Goal: Task Accomplishment & Management: Complete application form

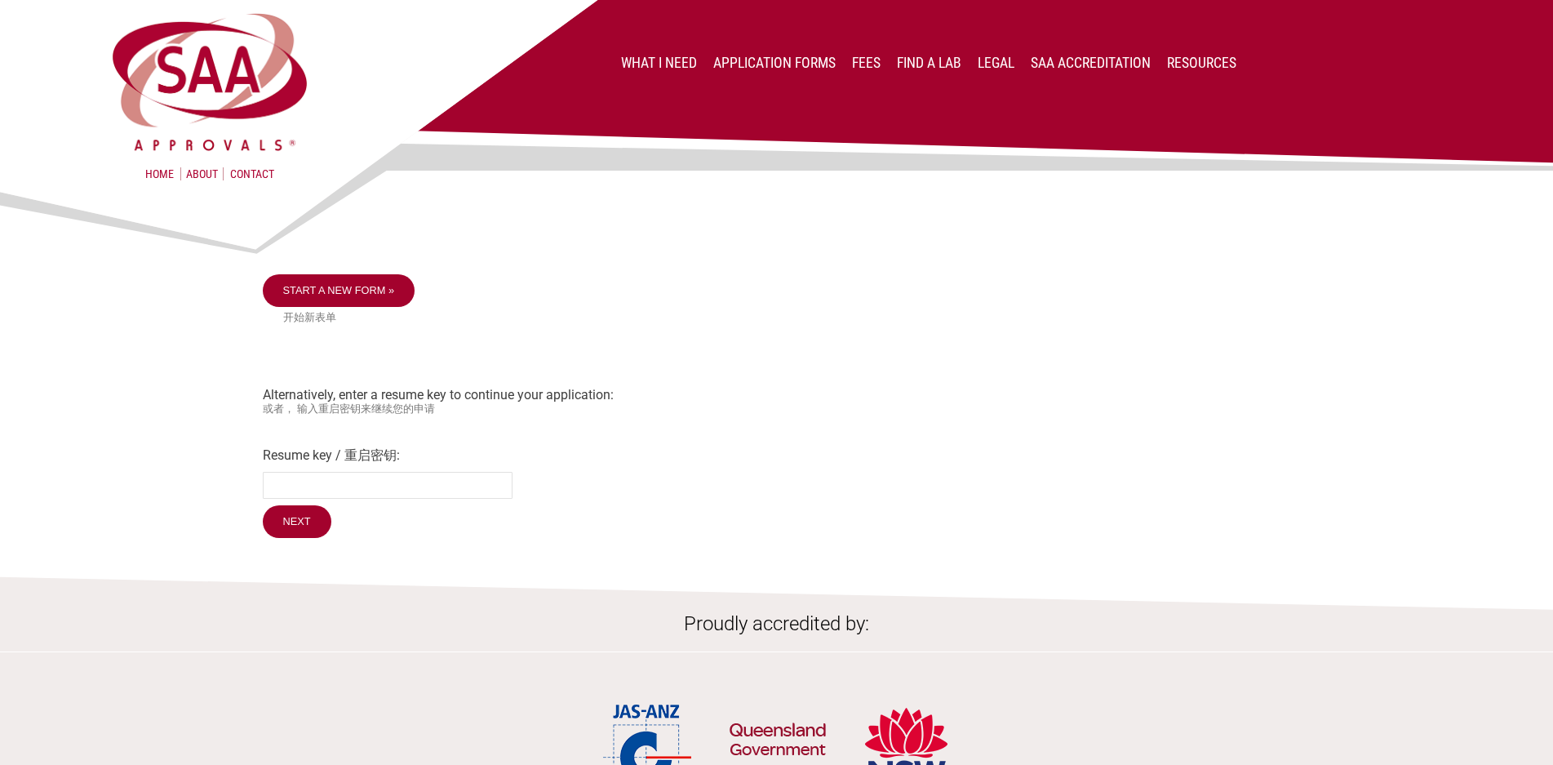
scroll to position [82, 0]
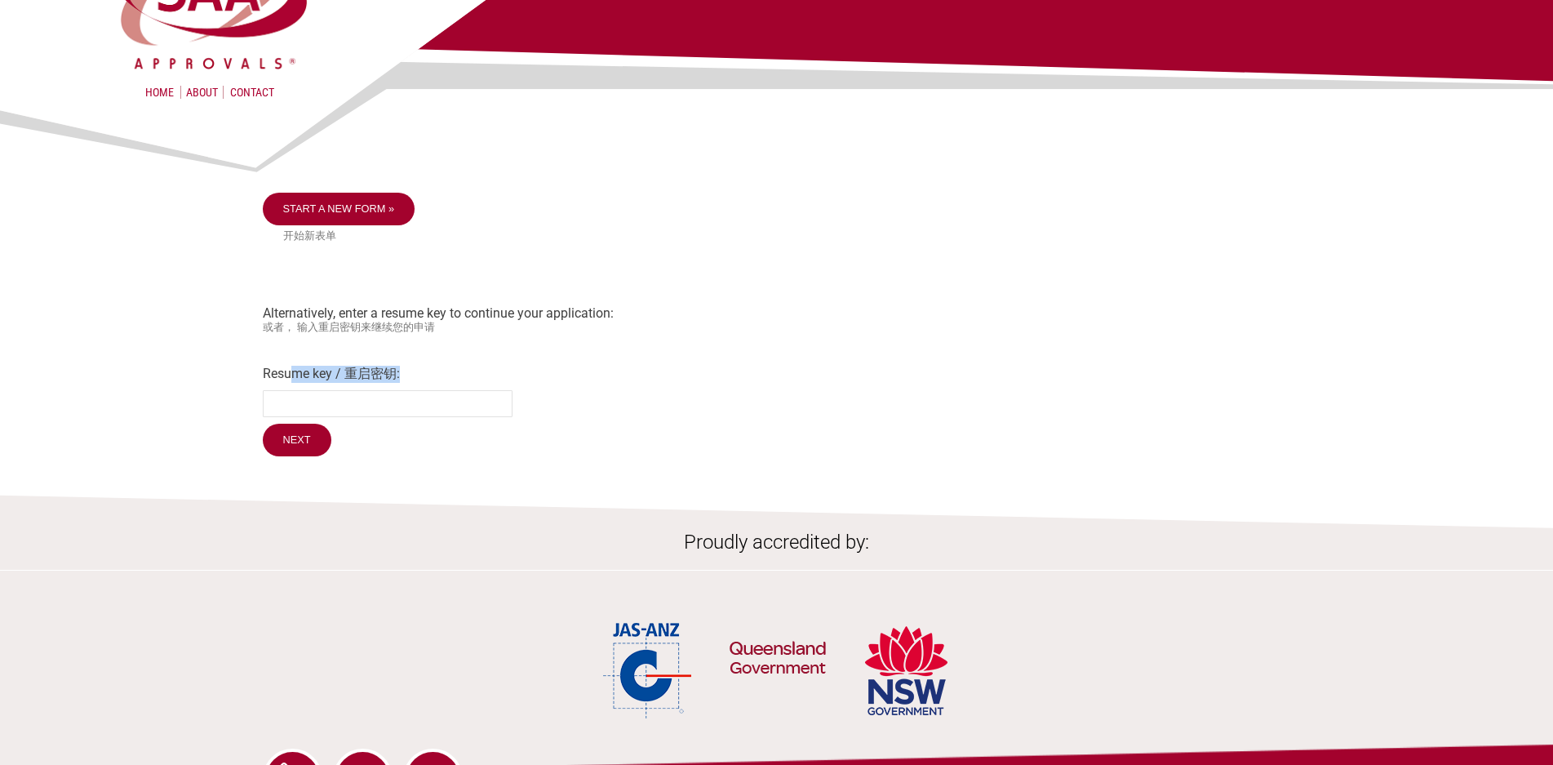
drag, startPoint x: 290, startPoint y: 369, endPoint x: 410, endPoint y: 369, distance: 120.0
click at [410, 369] on label "Resume key / 重启密钥:" at bounding box center [777, 374] width 1028 height 17
click at [373, 326] on small "或者， 输入重启密钥来继续您的申请" at bounding box center [777, 328] width 1028 height 14
drag, startPoint x: 265, startPoint y: 313, endPoint x: 500, endPoint y: 318, distance: 234.3
click at [500, 318] on div "Start a new form » 开始新表单 Alternatively, enter a resume key to continue your app…" at bounding box center [777, 327] width 1028 height 268
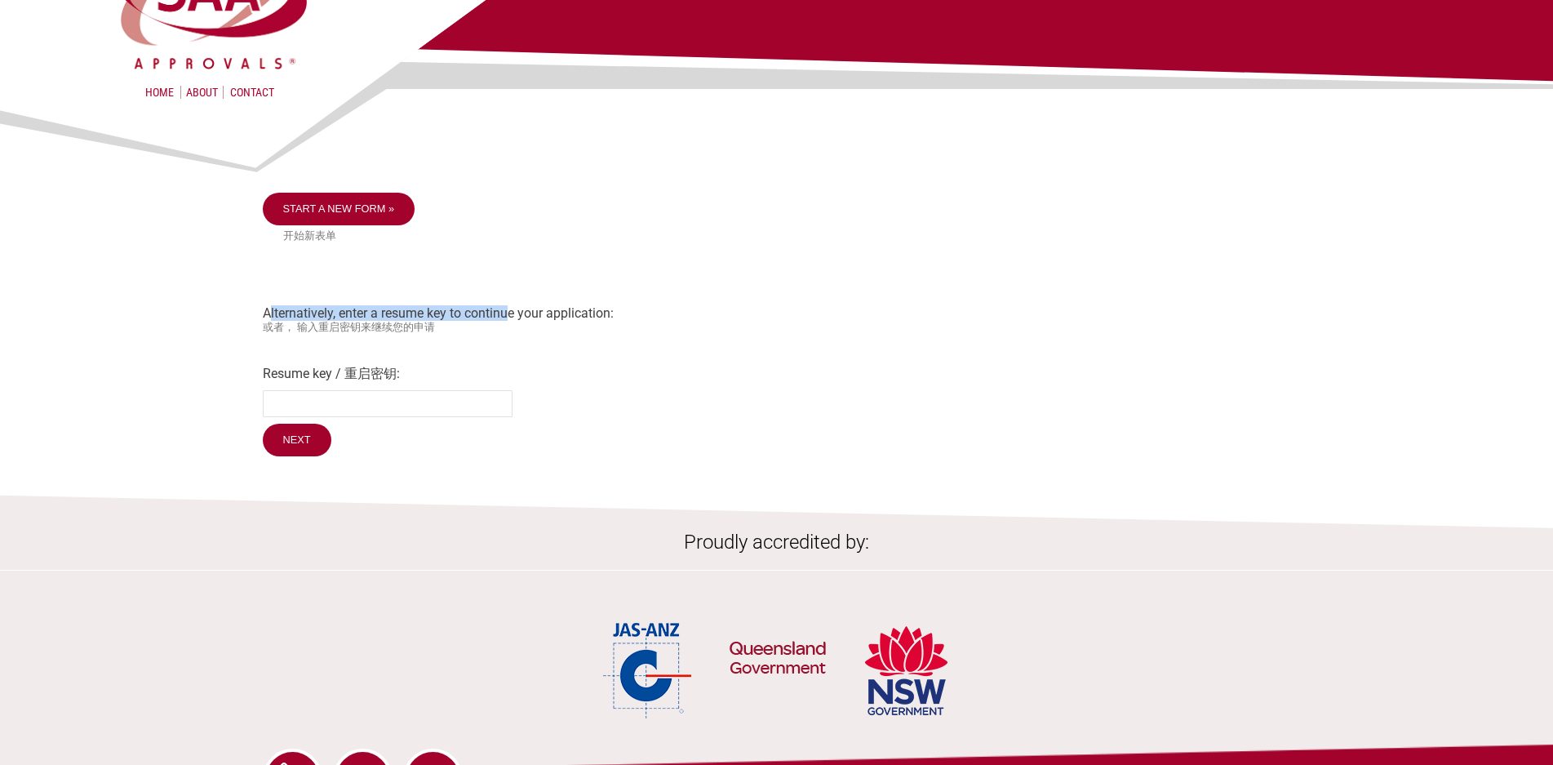
click at [500, 318] on div "Start a new form » 开始新表单 Alternatively, enter a resume key to continue your app…" at bounding box center [777, 327] width 1028 height 268
click at [466, 330] on small "或者， 输入重启密钥来继续您的申请" at bounding box center [777, 328] width 1028 height 14
drag, startPoint x: 466, startPoint y: 330, endPoint x: 264, endPoint y: 308, distance: 203.6
click at [264, 308] on div "Start a new form » 开始新表单 Alternatively, enter a resume key to continue your app…" at bounding box center [777, 327] width 1028 height 268
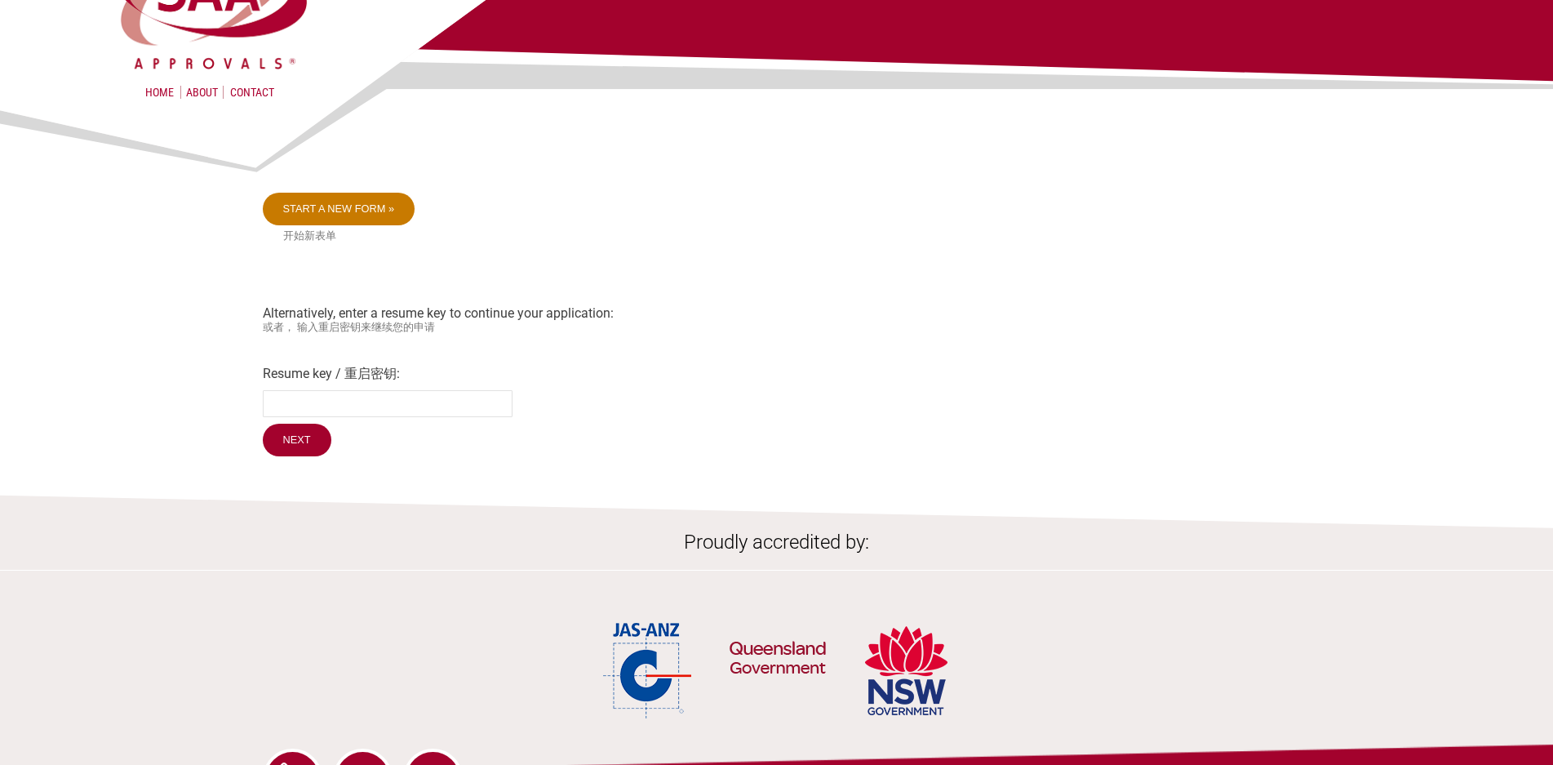
click at [376, 215] on link "Start a new form »" at bounding box center [339, 209] width 153 height 33
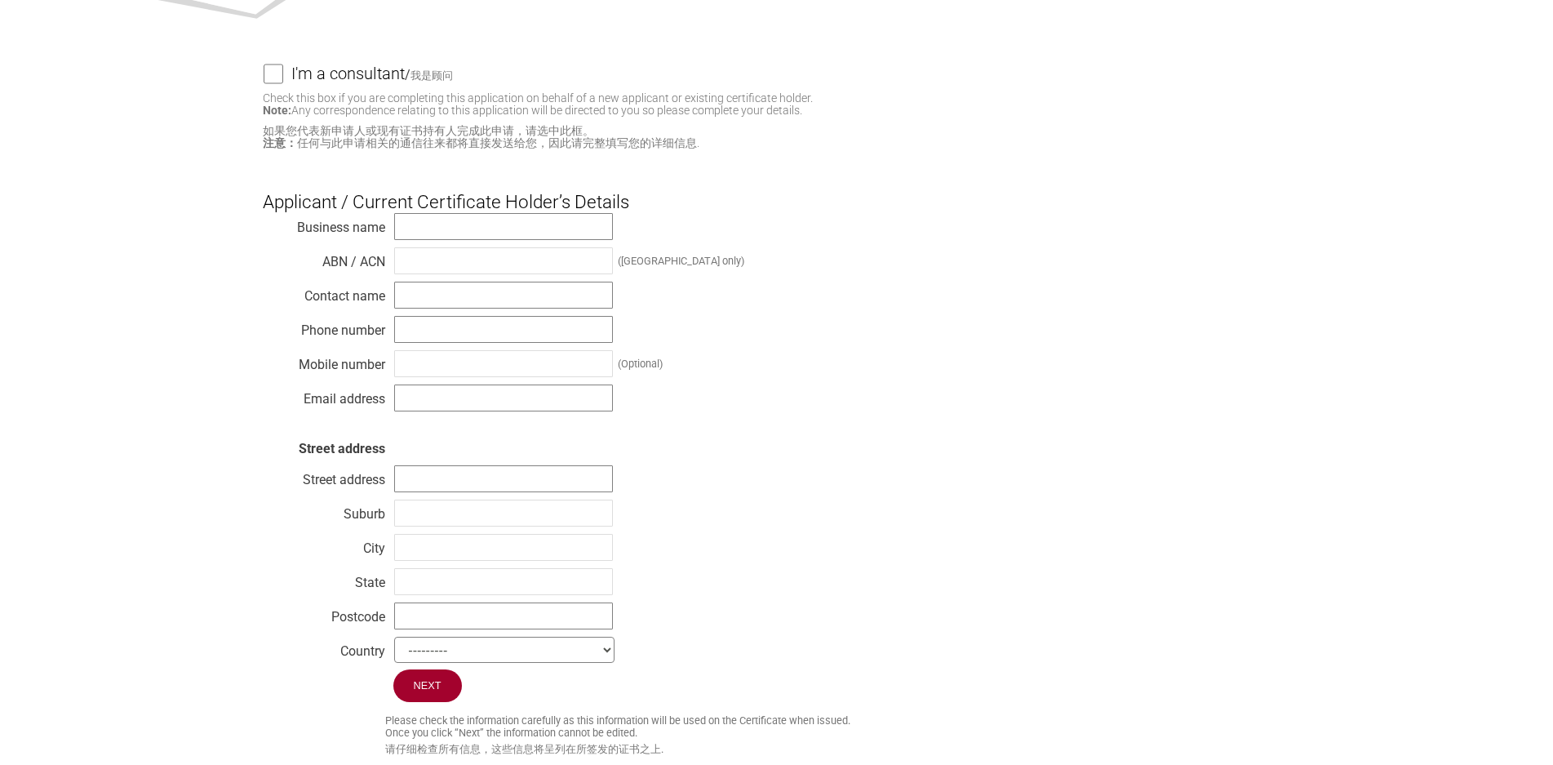
scroll to position [245, 0]
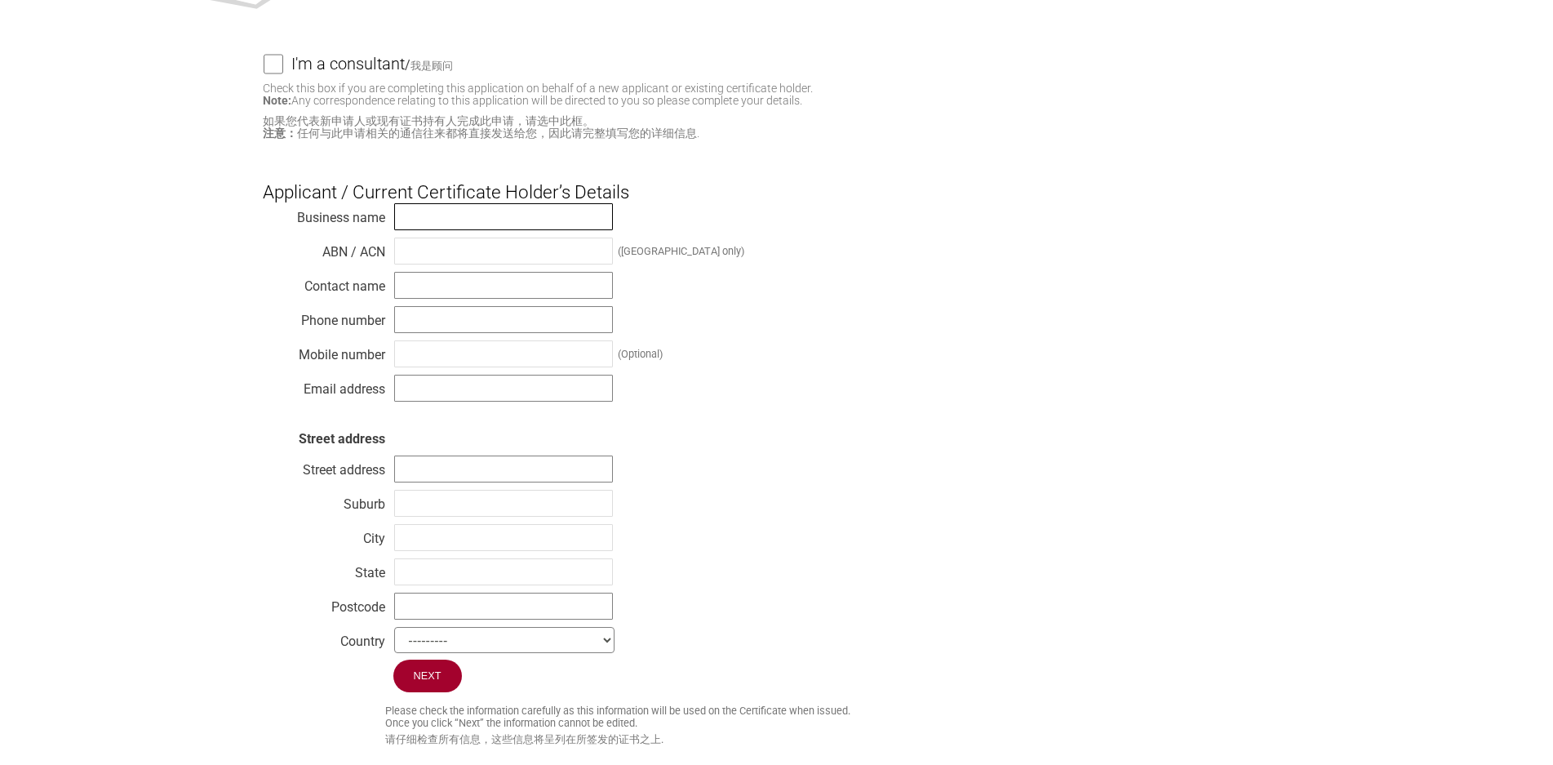
click at [461, 212] on input "text" at bounding box center [503, 216] width 219 height 27
click at [460, 251] on input "text" at bounding box center [503, 251] width 219 height 27
click at [475, 204] on input "text" at bounding box center [503, 216] width 219 height 27
click at [477, 248] on input "text" at bounding box center [503, 251] width 219 height 27
click at [477, 297] on input "text" at bounding box center [503, 285] width 219 height 27
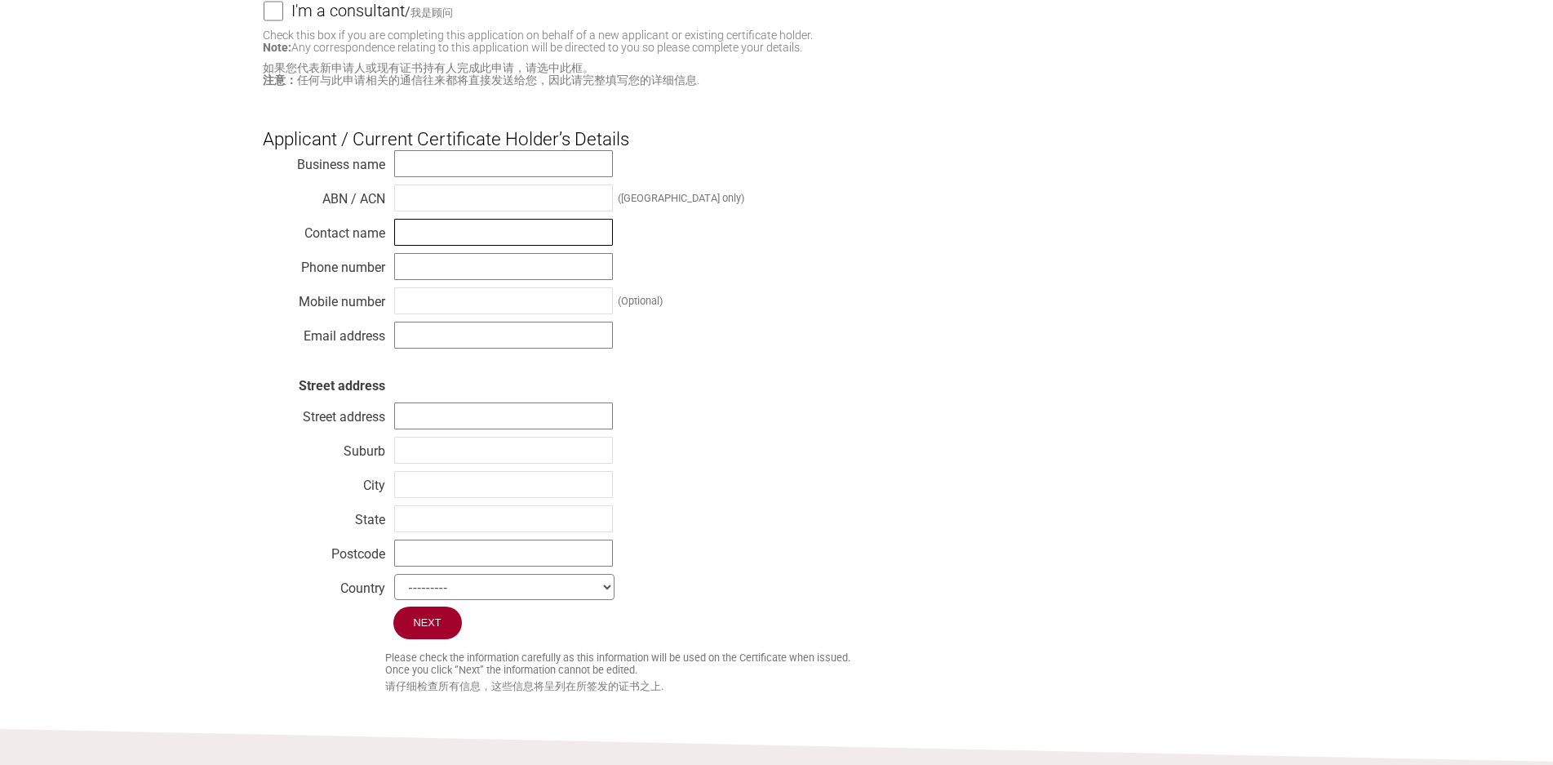
scroll to position [326, 0]
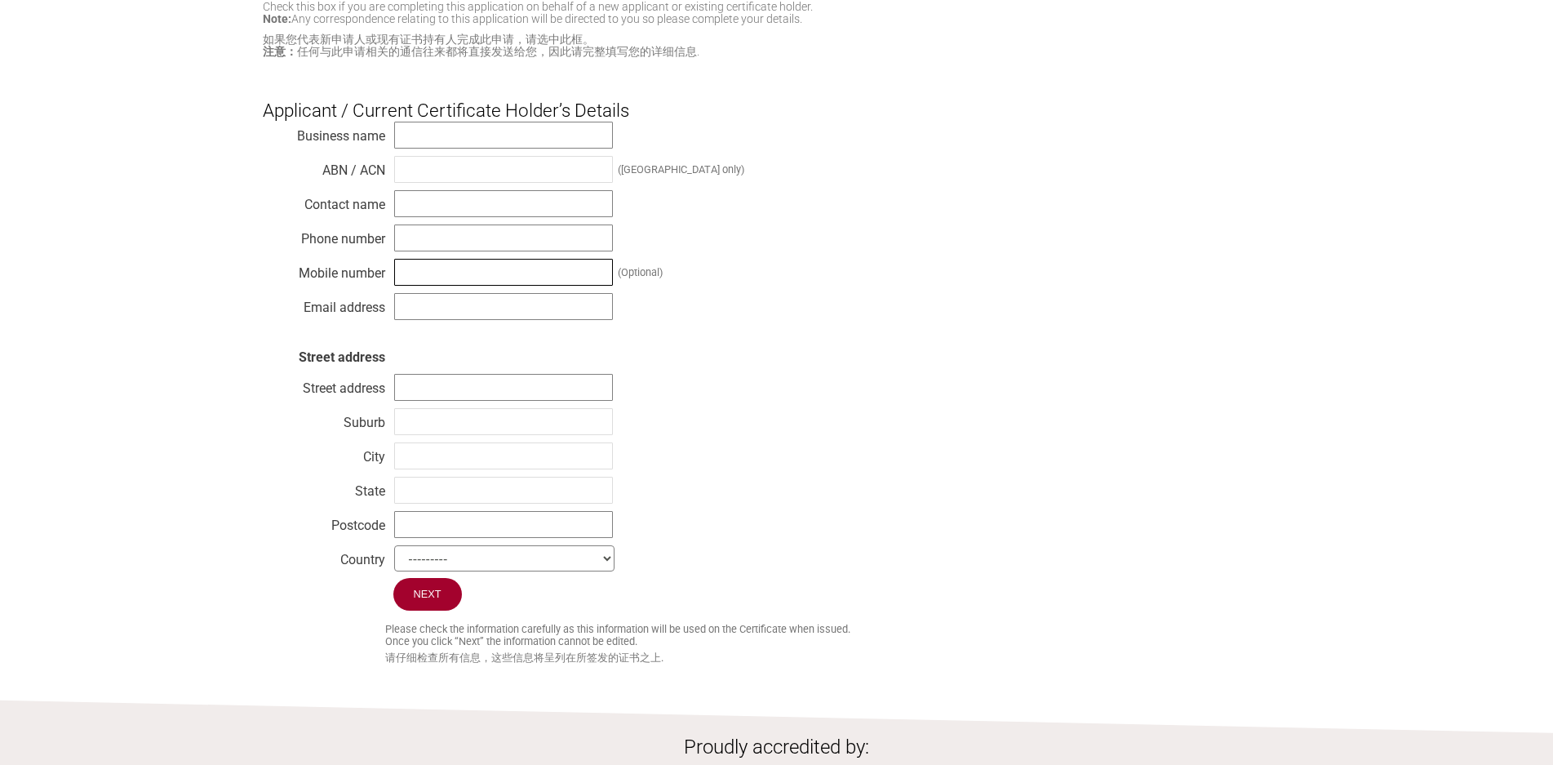
click at [461, 278] on input "text" at bounding box center [503, 272] width 219 height 27
